Goal: Transaction & Acquisition: Purchase product/service

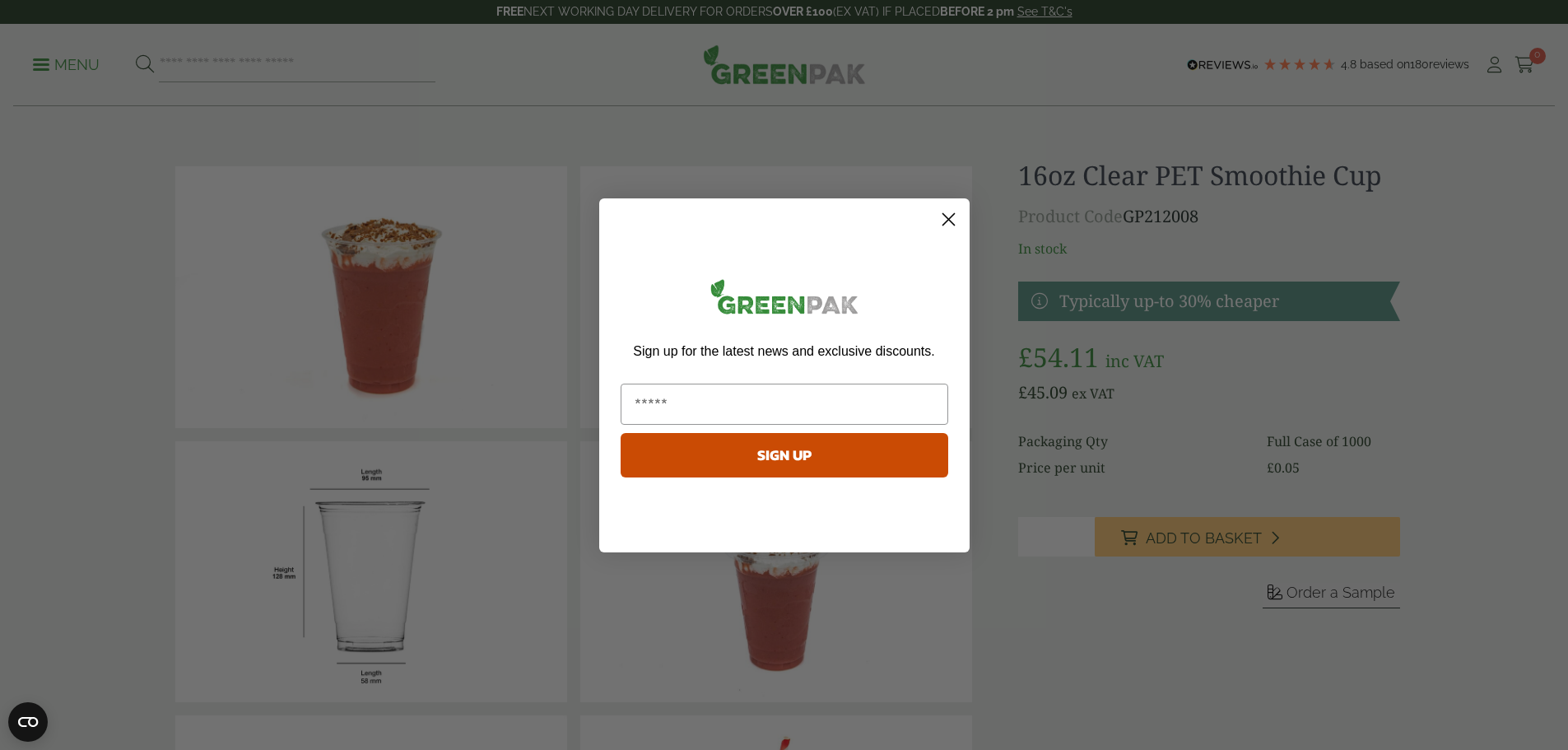
click at [946, 216] on circle "Close dialog" at bounding box center [948, 219] width 27 height 27
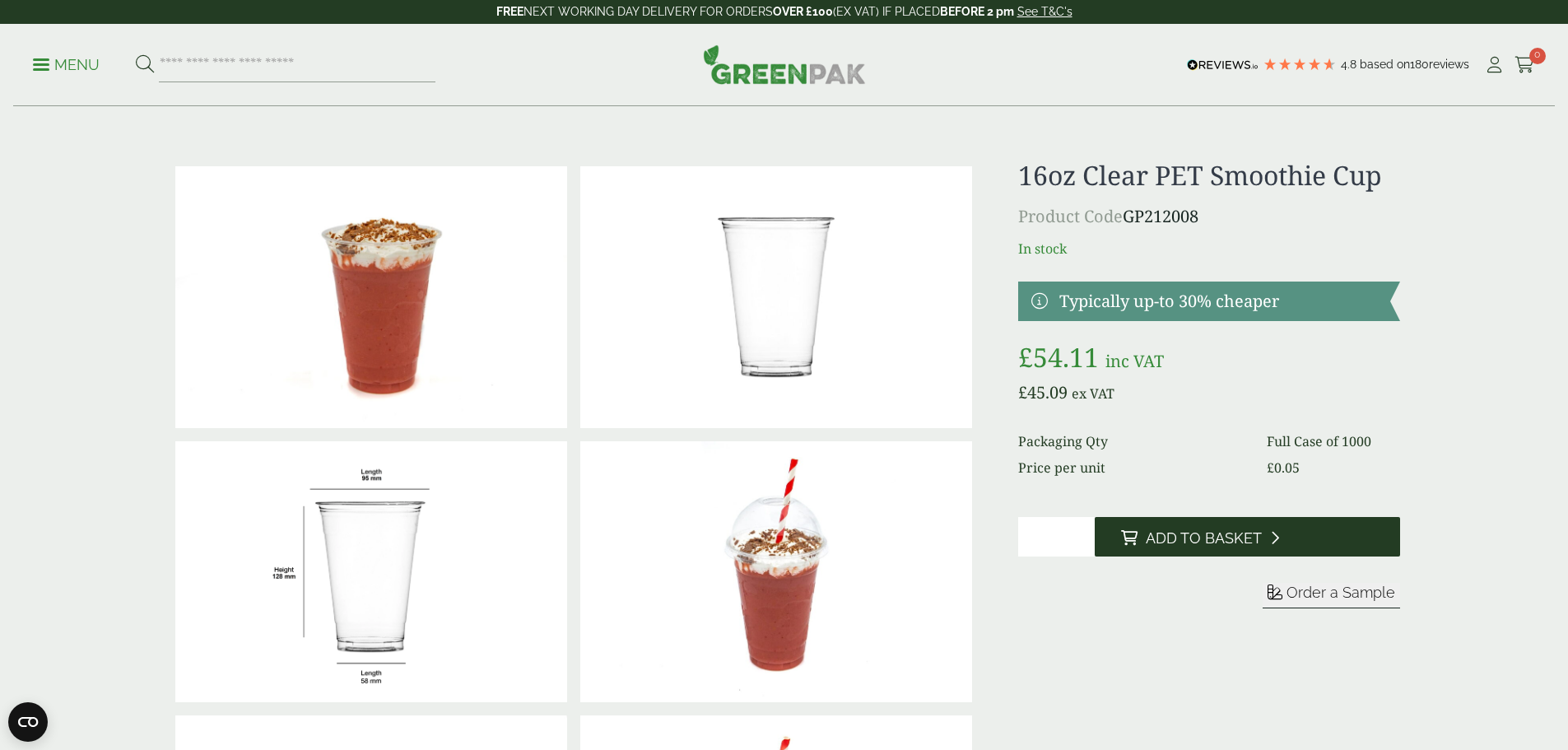
click at [1228, 534] on span "Add to Basket" at bounding box center [1204, 538] width 116 height 18
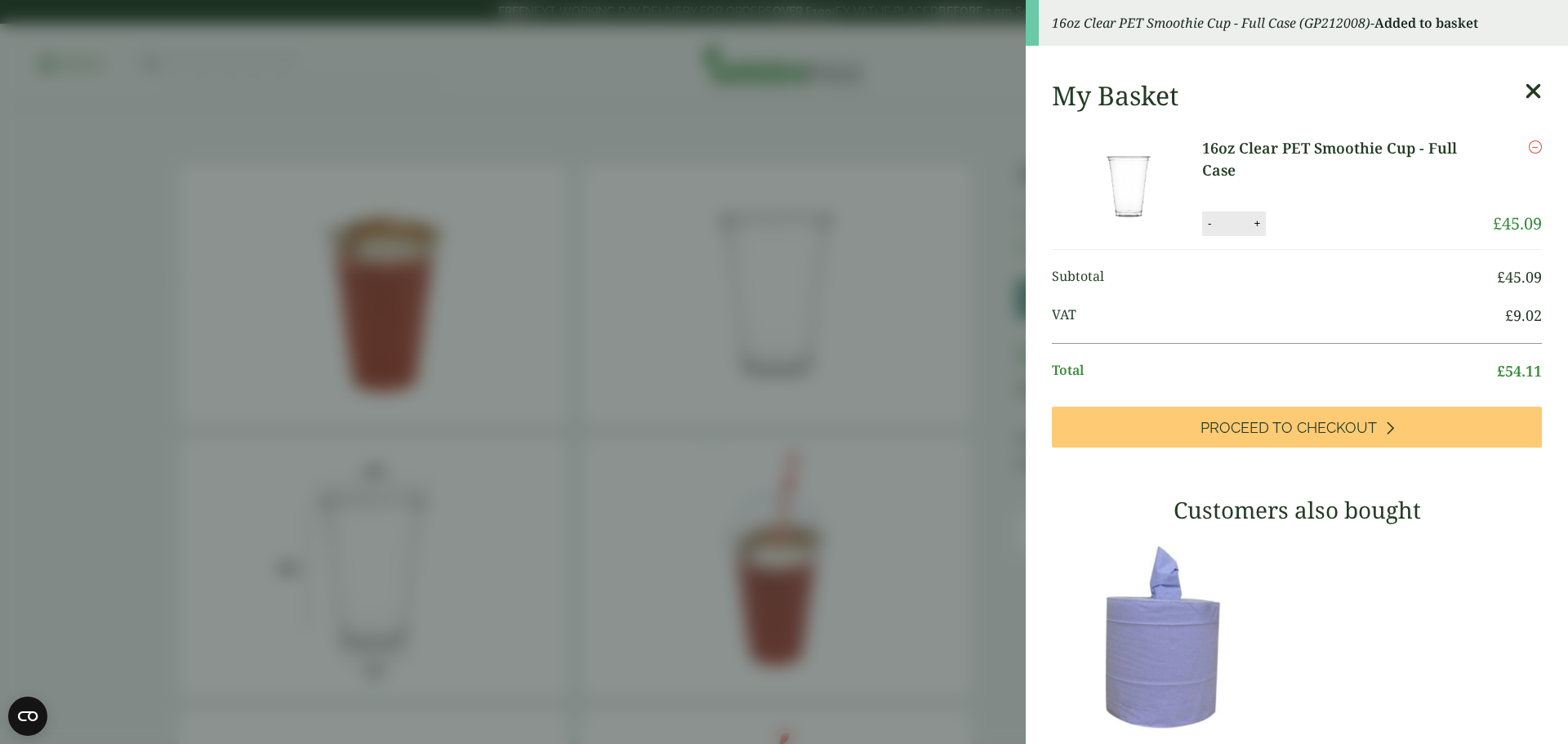
click at [983, 451] on aside "16oz Clear PET Smoothie Cup - Full Case (GP212008) - Added to basket My Basket …" at bounding box center [784, 372] width 1568 height 744
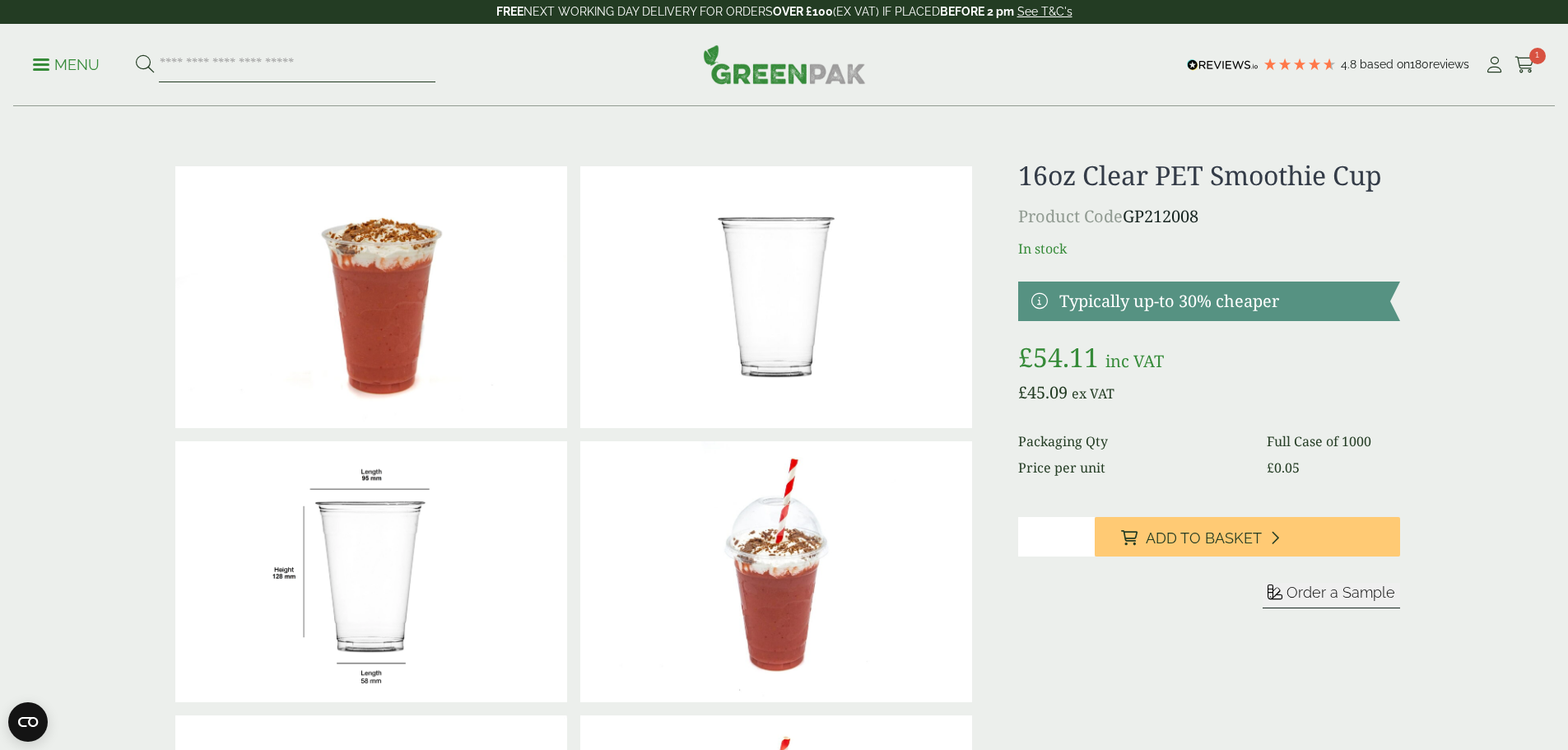
click at [218, 63] on input "search" at bounding box center [297, 65] width 276 height 35
type input "********"
click at [135, 54] on button at bounding box center [145, 64] width 18 height 21
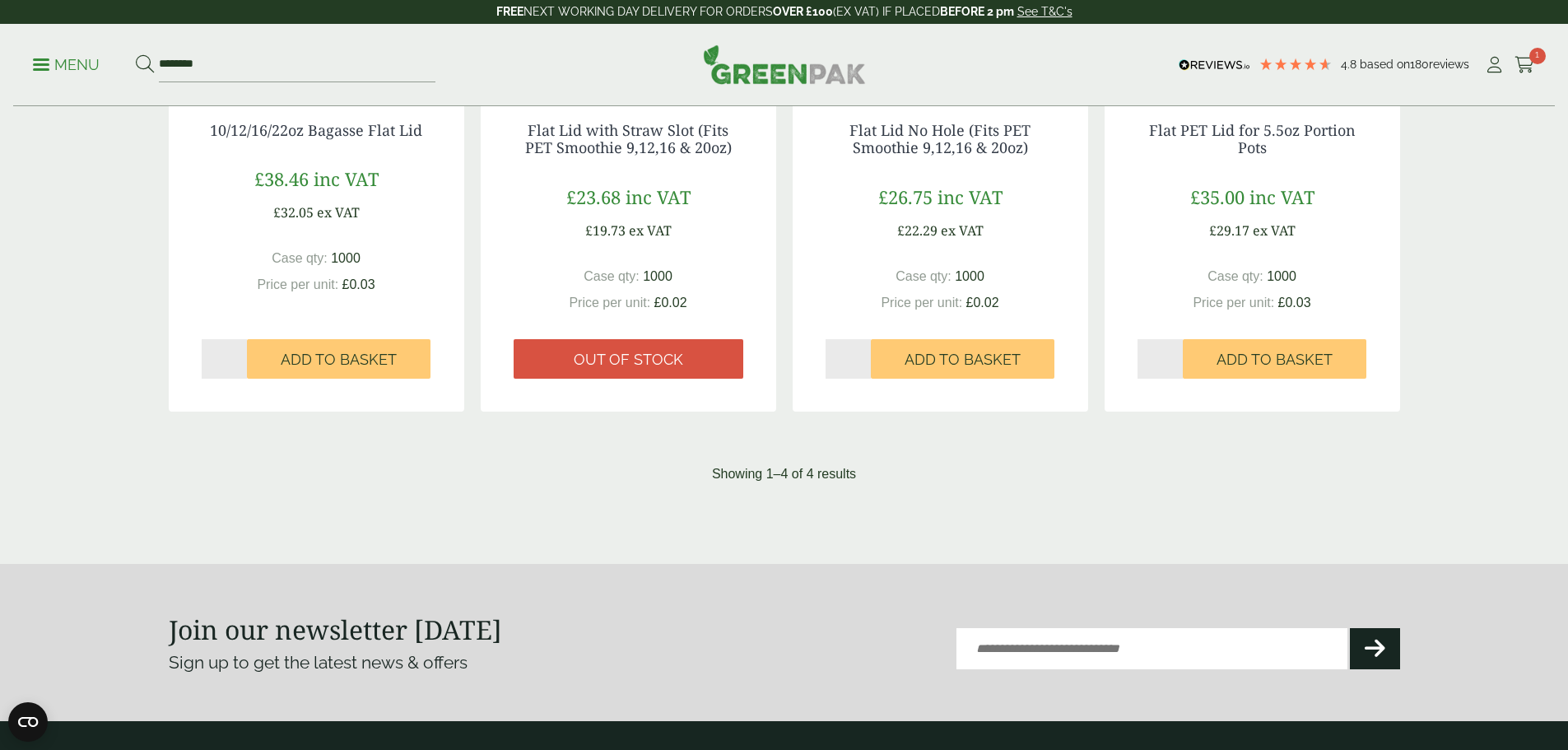
scroll to position [165, 0]
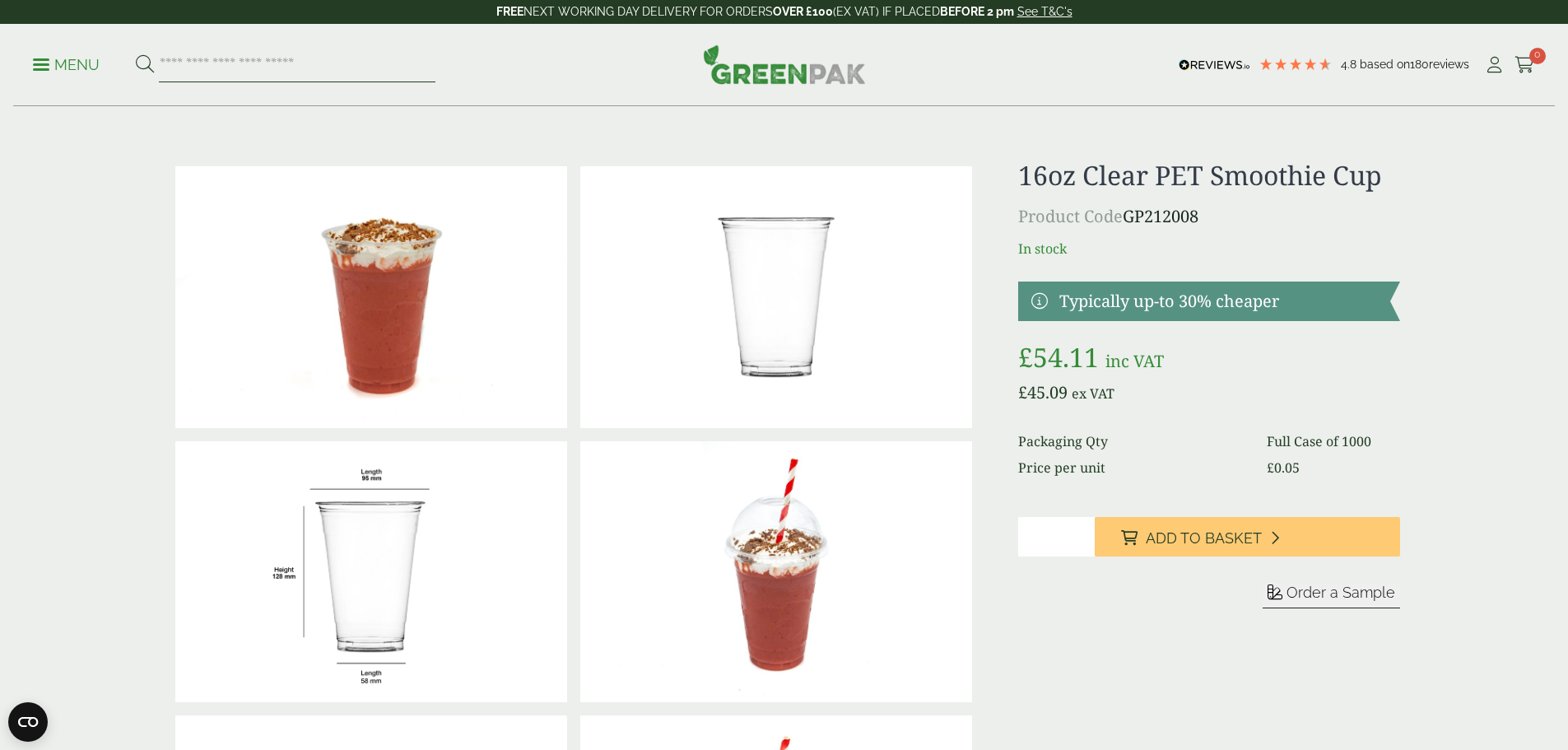
click at [241, 61] on input "search" at bounding box center [297, 65] width 276 height 35
type input "********"
click at [135, 54] on button at bounding box center [145, 64] width 18 height 21
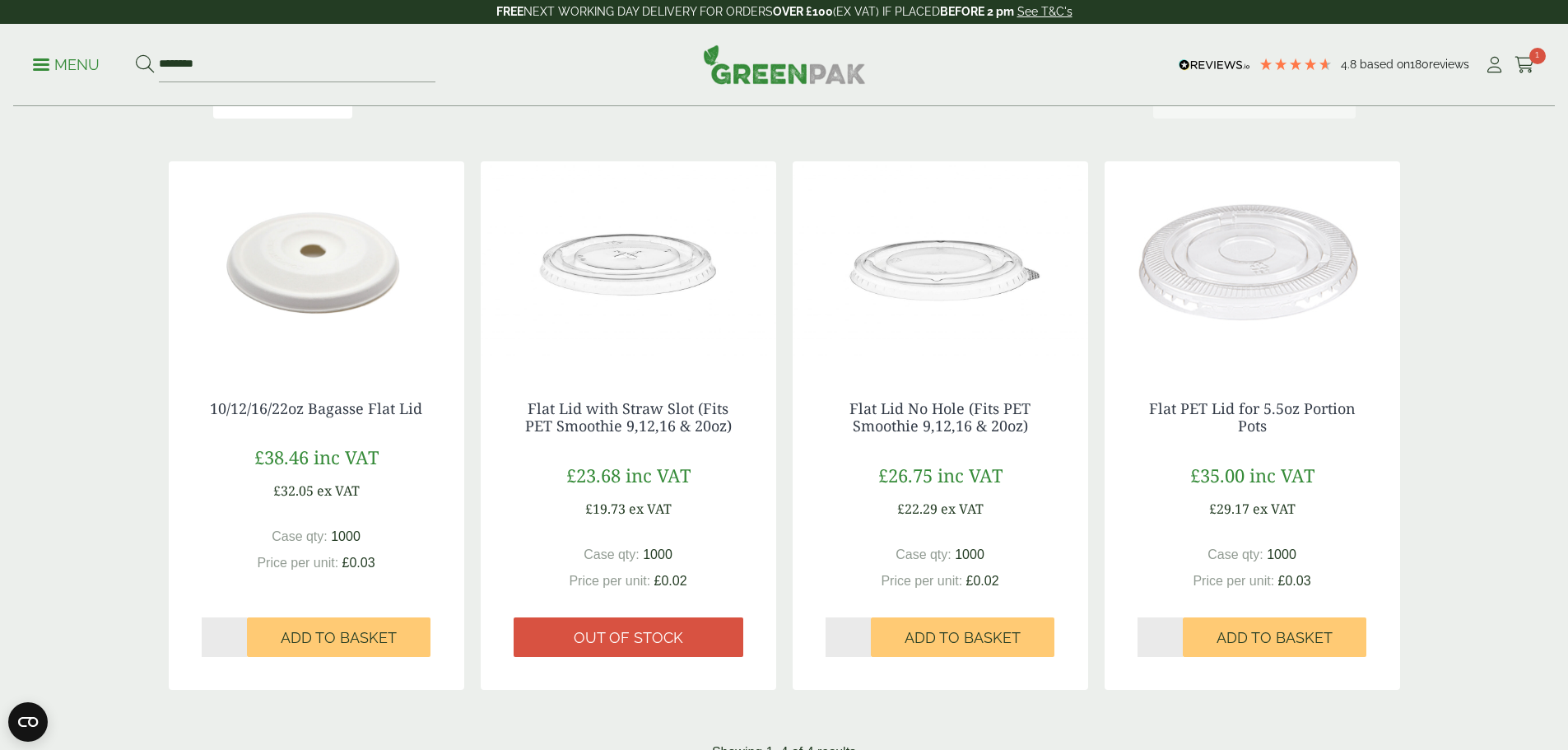
scroll to position [247, 0]
